Goal: Use online tool/utility: Utilize a website feature to perform a specific function

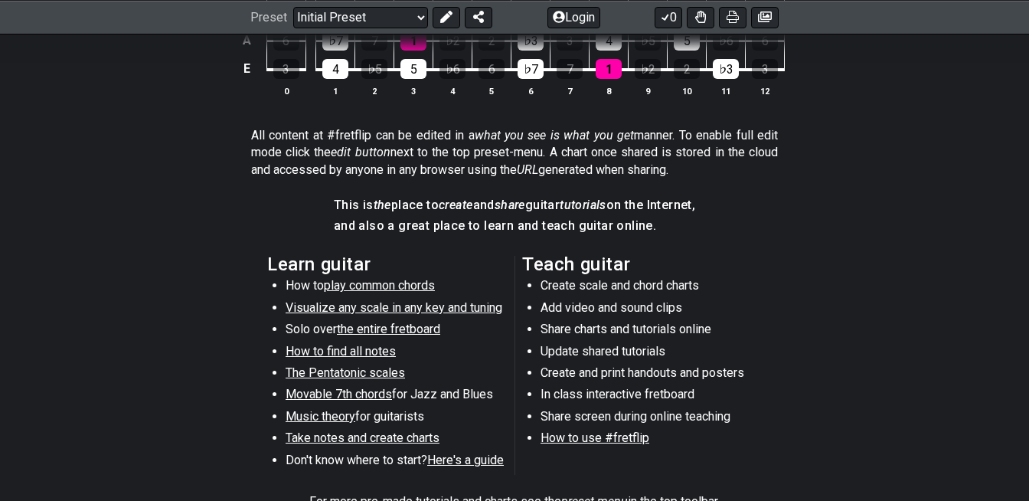
scroll to position [323, 0]
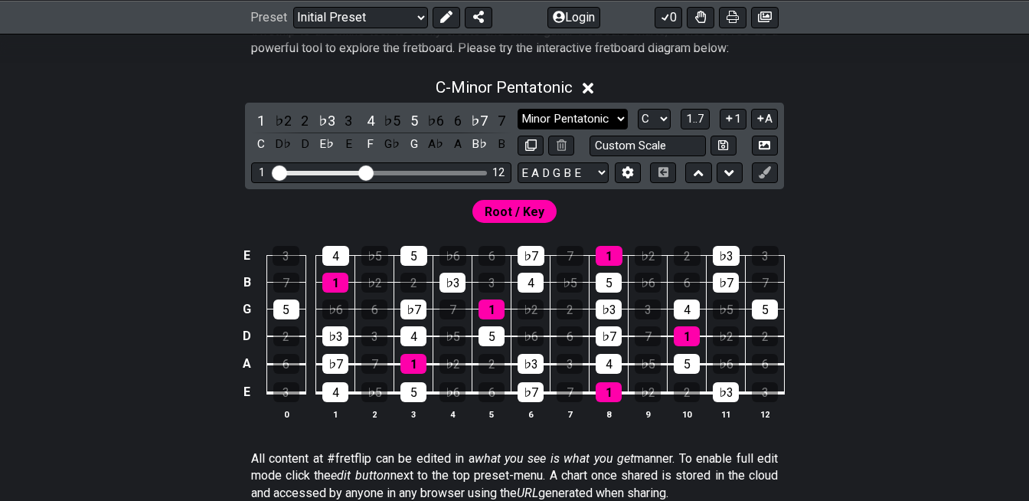
select select "Major Pentatonic"
click option "Major Pentatonic" at bounding box center [0, 0] width 0 height 0
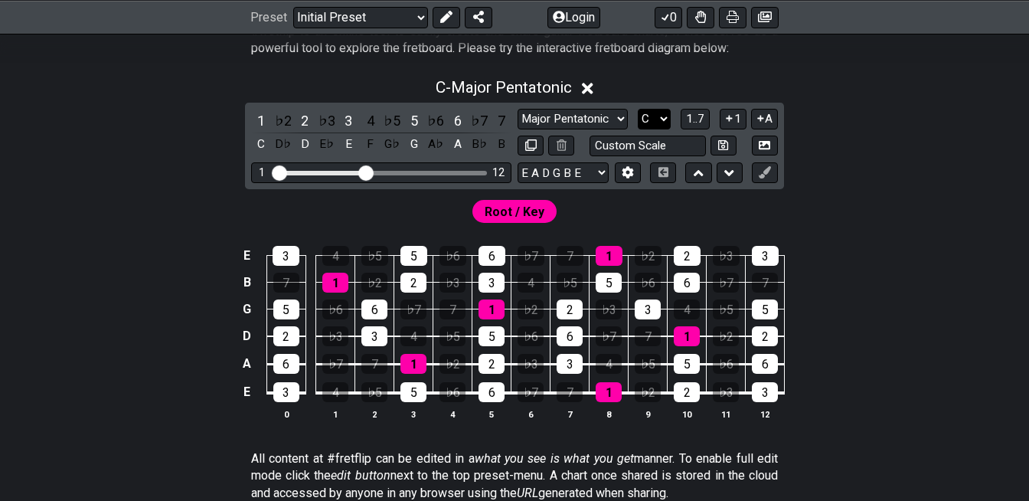
click at [638, 109] on select "A♭ A A♯ B♭ B C C♯ D♭ D D♯ E♭ E F F♯ G♭ G G♯" at bounding box center [654, 119] width 33 height 21
select select "G"
click option "G" at bounding box center [0, 0] width 0 height 0
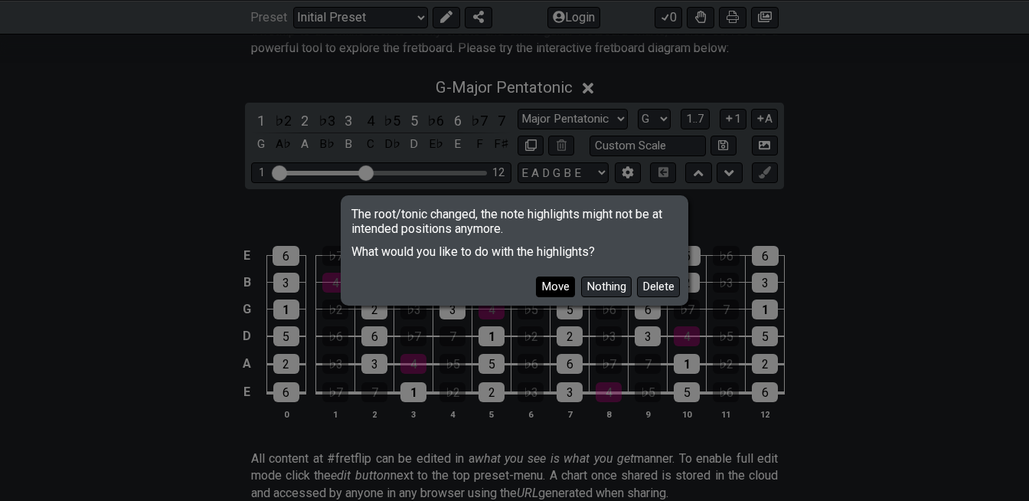
click at [569, 289] on button "Move" at bounding box center [555, 286] width 39 height 21
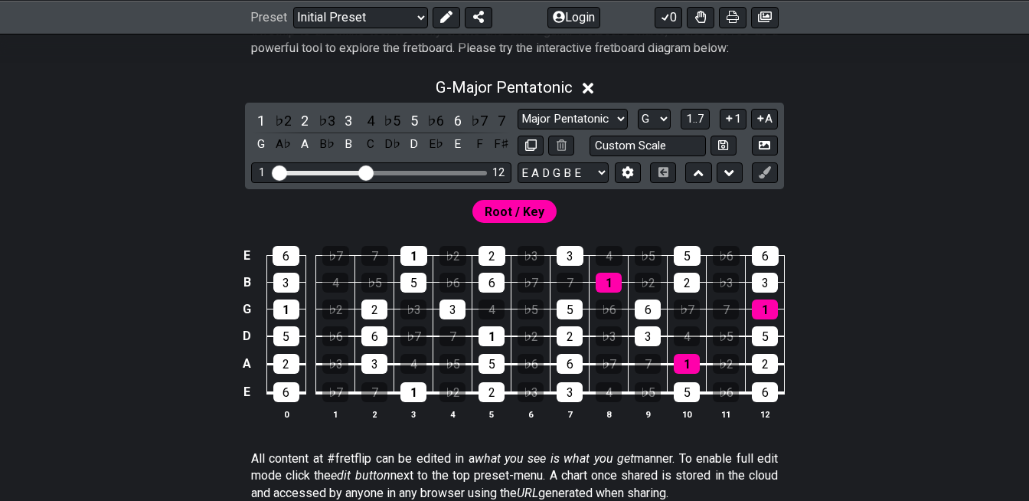
click at [498, 212] on span "Root / Key" at bounding box center [515, 212] width 60 height 22
click at [590, 89] on icon at bounding box center [588, 88] width 11 height 11
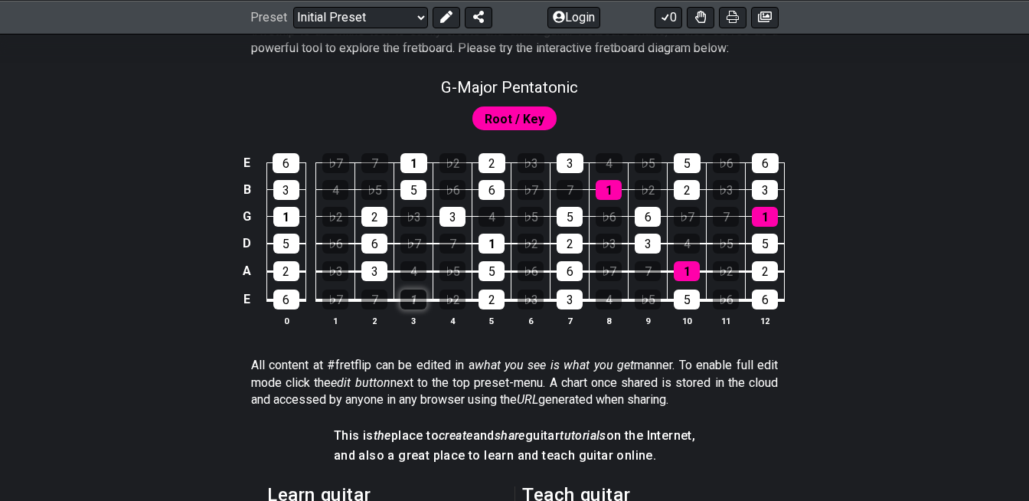
click at [407, 302] on div "1" at bounding box center [413, 299] width 26 height 20
click at [418, 296] on div "1" at bounding box center [413, 299] width 26 height 20
